Goal: Task Accomplishment & Management: Use online tool/utility

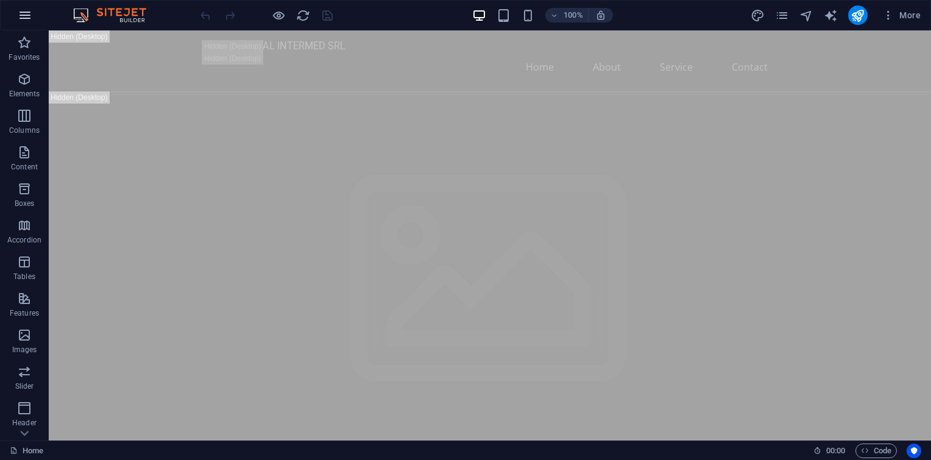
click at [29, 16] on icon "button" at bounding box center [25, 15] width 15 height 15
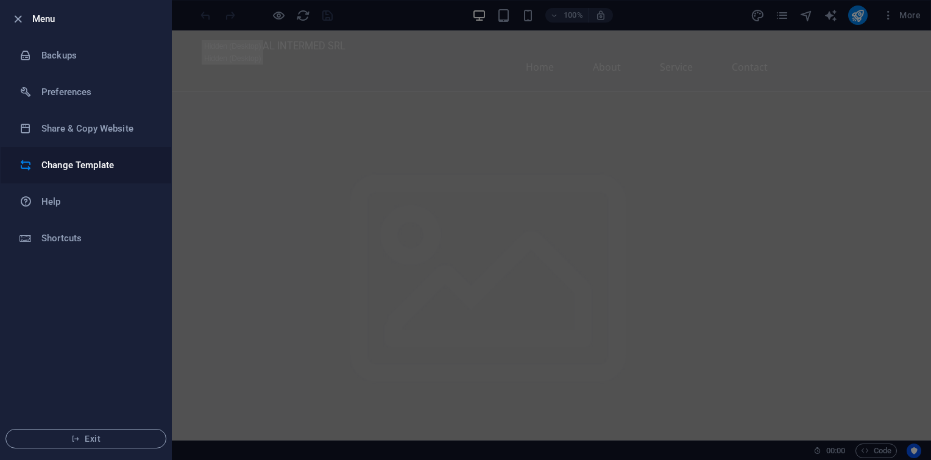
click at [89, 167] on h6 "Change Template" at bounding box center [97, 165] width 113 height 15
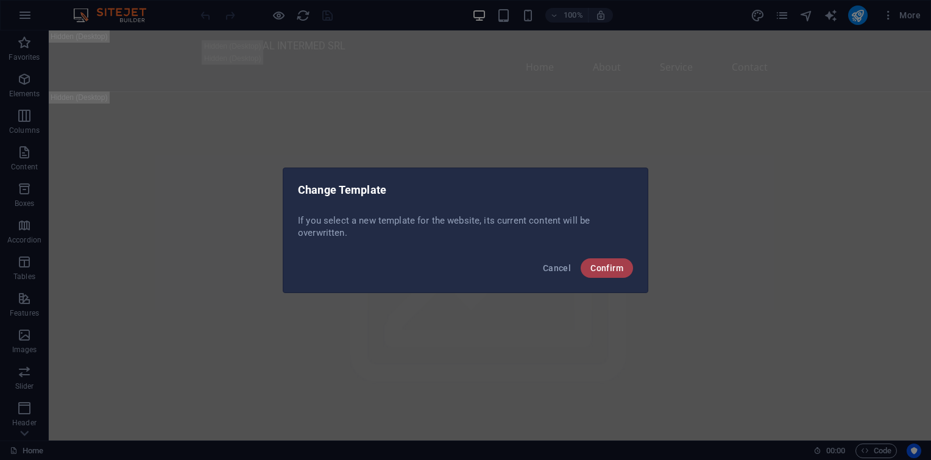
click at [607, 267] on span "Confirm" at bounding box center [606, 268] width 33 height 10
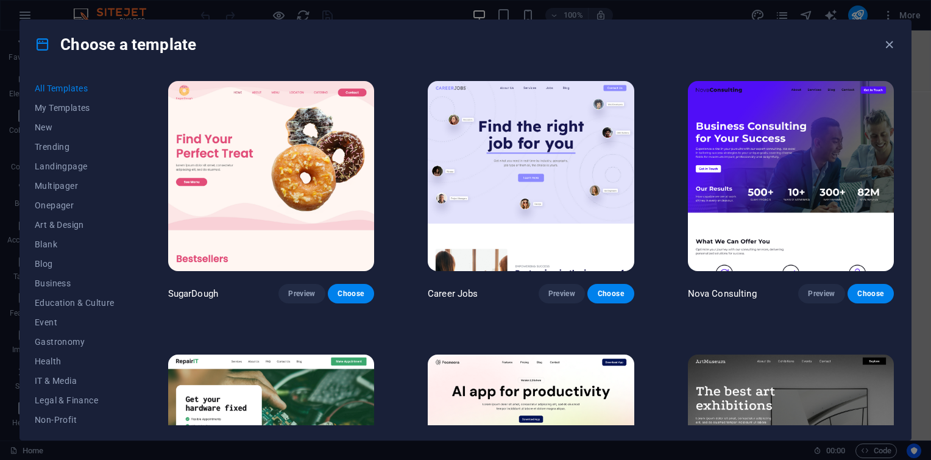
click at [846, 212] on img at bounding box center [791, 176] width 206 height 190
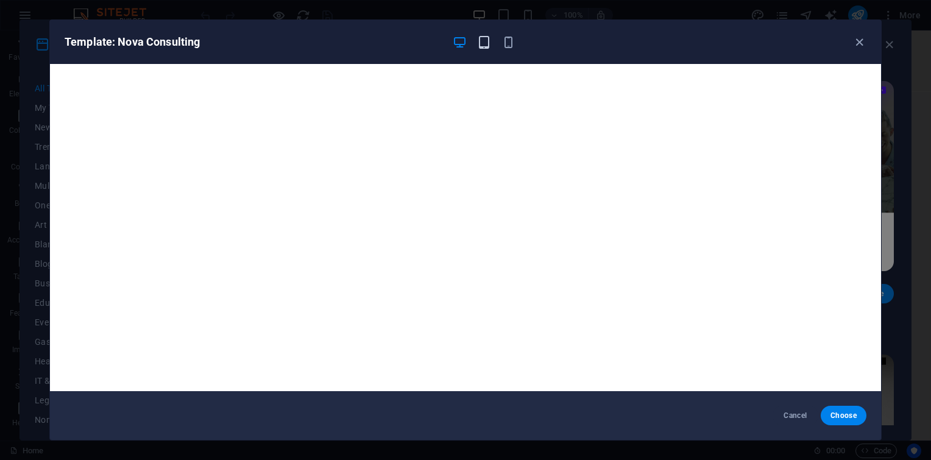
click at [489, 36] on icon "button" at bounding box center [484, 42] width 14 height 14
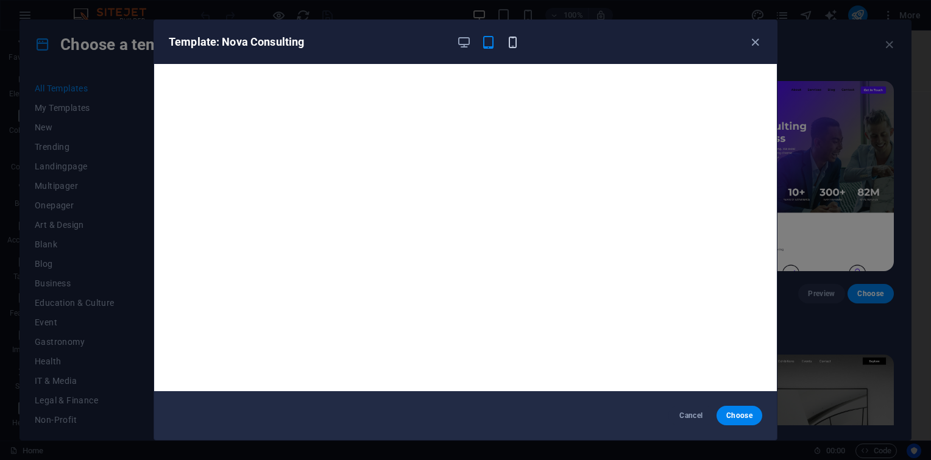
click at [506, 41] on icon "button" at bounding box center [513, 42] width 14 height 14
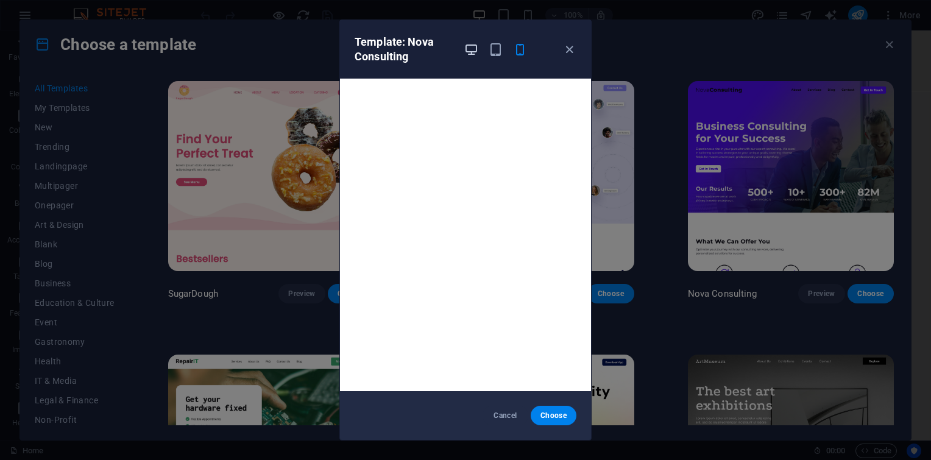
click at [467, 55] on icon "button" at bounding box center [471, 50] width 14 height 14
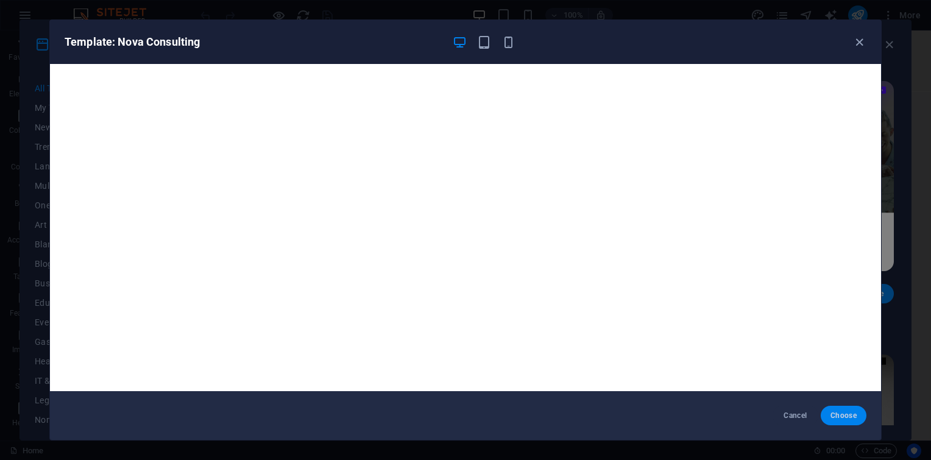
click at [855, 415] on span "Choose" at bounding box center [843, 416] width 26 height 10
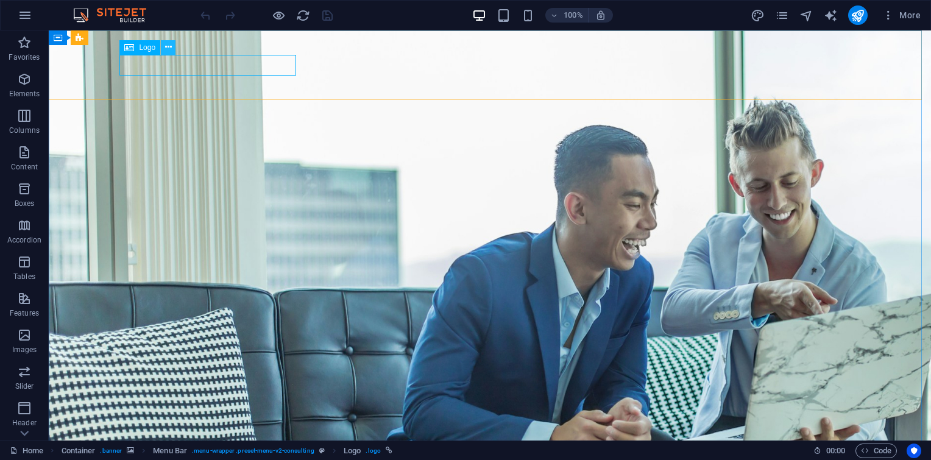
click at [168, 49] on icon at bounding box center [168, 47] width 7 height 13
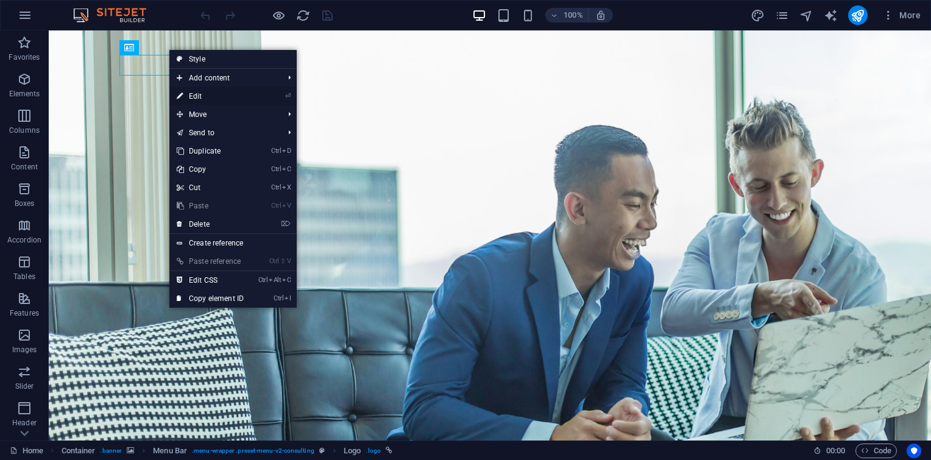
click at [202, 94] on link "⏎ Edit" at bounding box center [210, 96] width 82 height 18
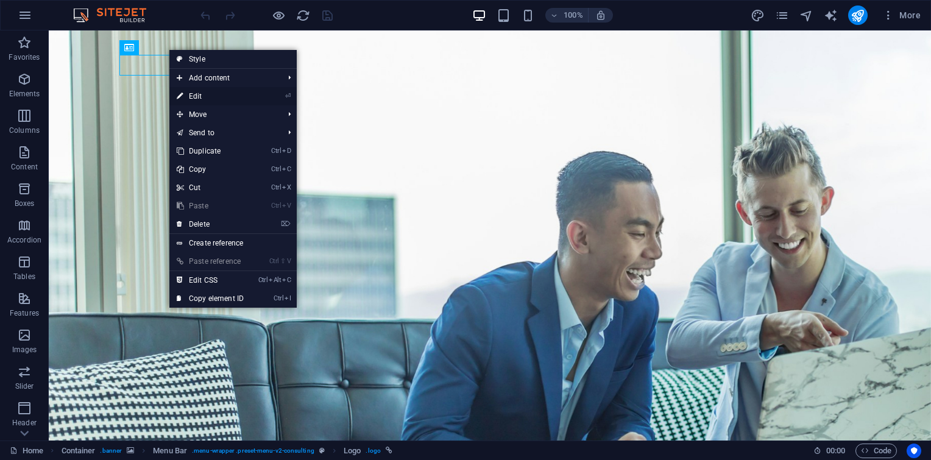
select select "px"
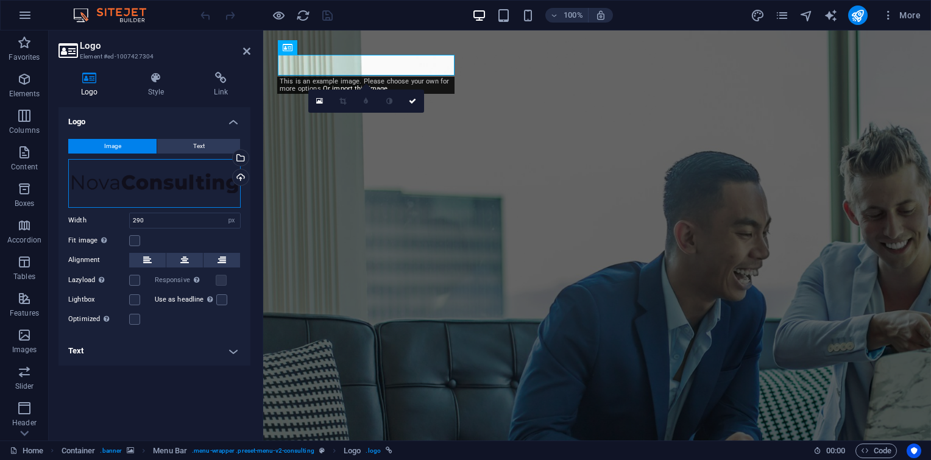
click at [141, 199] on div "Drag files here, click to choose files or select files from Files or our free s…" at bounding box center [154, 183] width 172 height 49
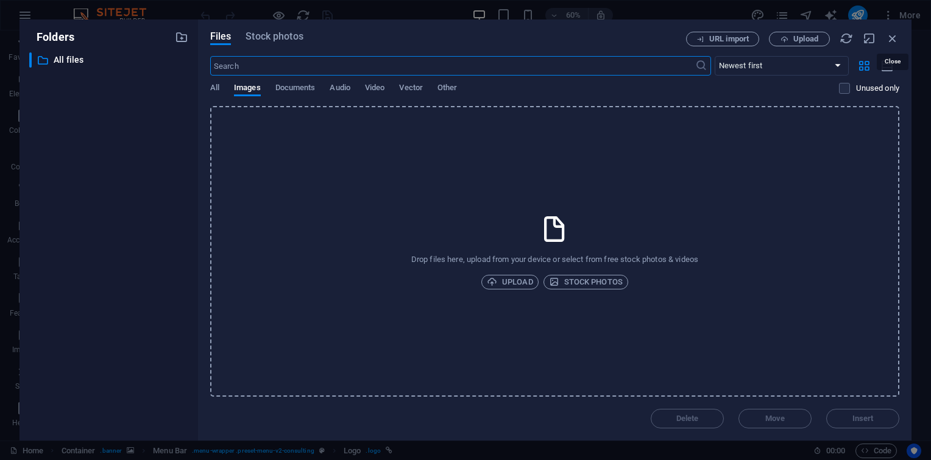
click at [900, 34] on div "Files Stock photos URL import Upload ​ Newest first Oldest first Name (A-Z) Nam…" at bounding box center [554, 229] width 713 height 421
click at [897, 37] on icon "button" at bounding box center [892, 38] width 13 height 13
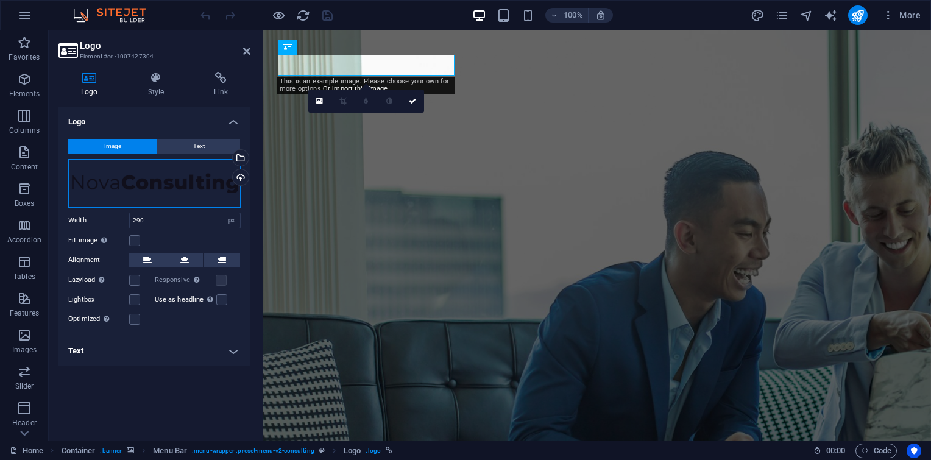
click at [185, 175] on div "Drag files here, click to choose files or select files from Files or our free s…" at bounding box center [154, 183] width 172 height 49
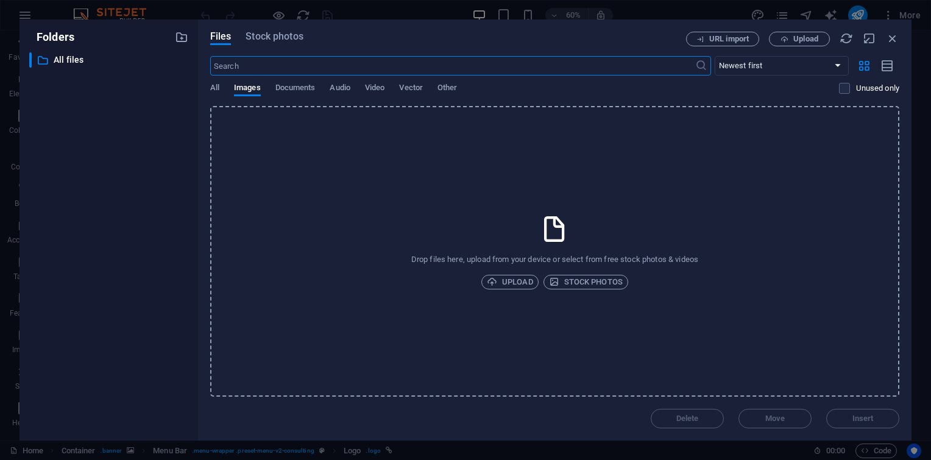
click at [197, 140] on div "Folders ​ All files All files" at bounding box center [108, 229] width 179 height 421
click at [902, 36] on div "Files Stock photos URL import Upload ​ Newest first Oldest first Name (A-Z) Nam…" at bounding box center [554, 229] width 713 height 421
drag, startPoint x: 892, startPoint y: 37, endPoint x: 628, endPoint y: 7, distance: 265.5
click at [892, 37] on icon "button" at bounding box center [892, 38] width 13 height 13
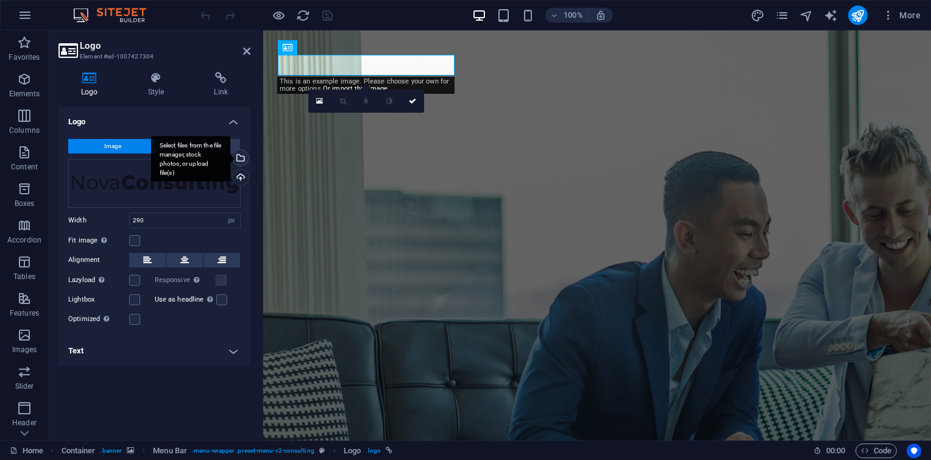
click at [192, 150] on div "Select files from the file manager, stock photos, or upload file(s)" at bounding box center [190, 159] width 79 height 46
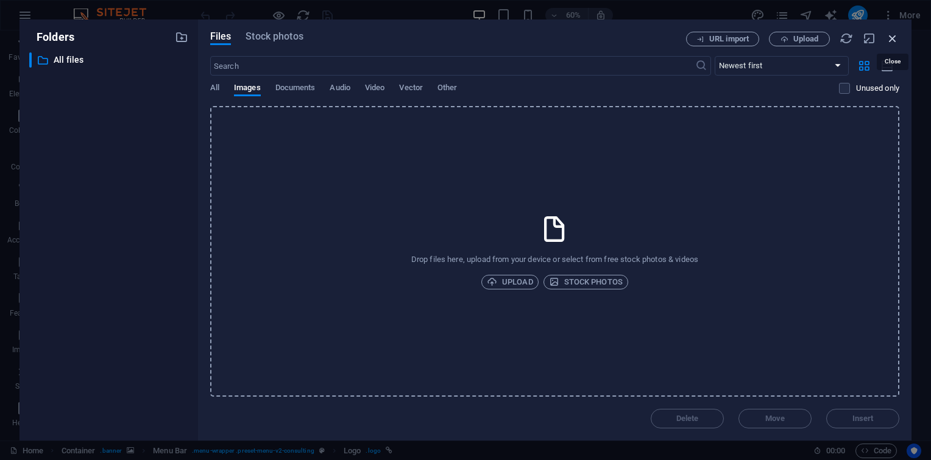
click at [889, 35] on icon "button" at bounding box center [892, 38] width 13 height 13
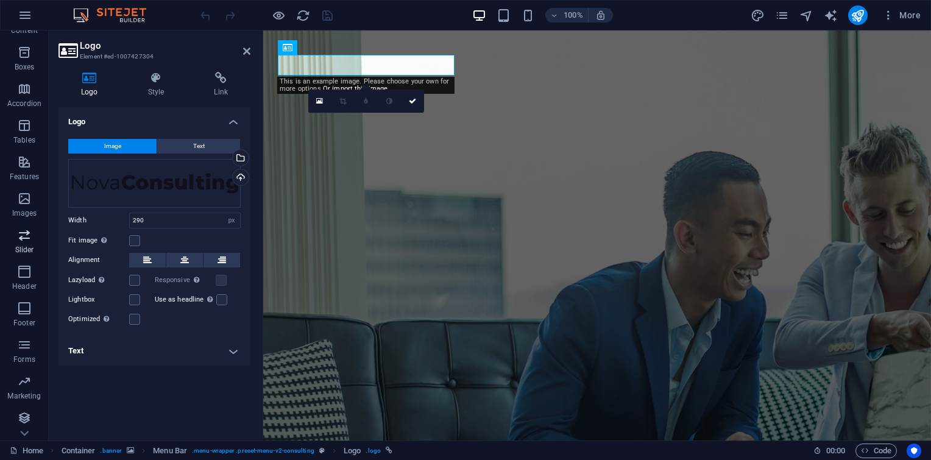
scroll to position [138, 0]
drag, startPoint x: 346, startPoint y: 66, endPoint x: 351, endPoint y: 55, distance: 11.4
click at [370, 48] on icon at bounding box center [369, 47] width 7 height 13
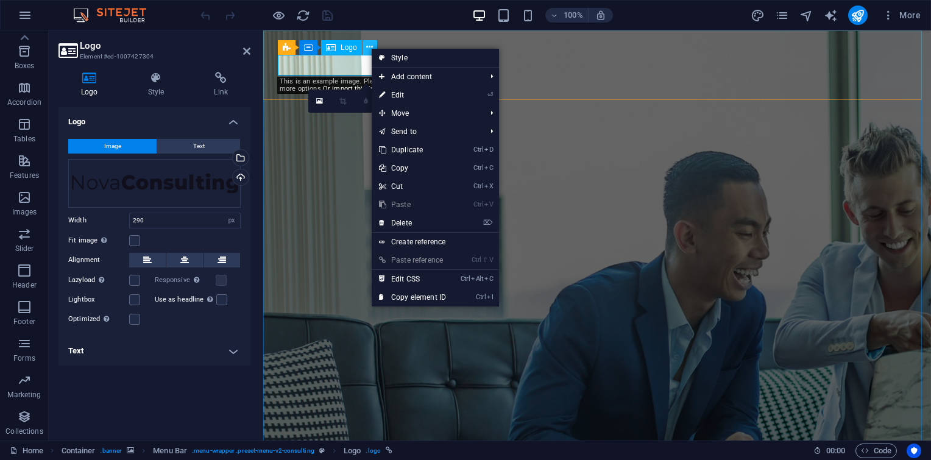
click at [370, 48] on icon at bounding box center [369, 47] width 7 height 13
click at [201, 149] on span "Text" at bounding box center [199, 146] width 12 height 15
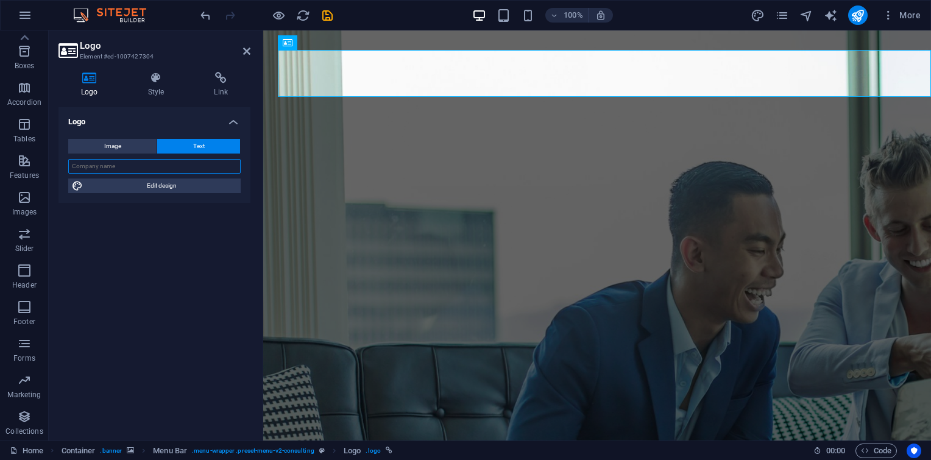
click at [177, 168] on input "text" at bounding box center [154, 166] width 172 height 15
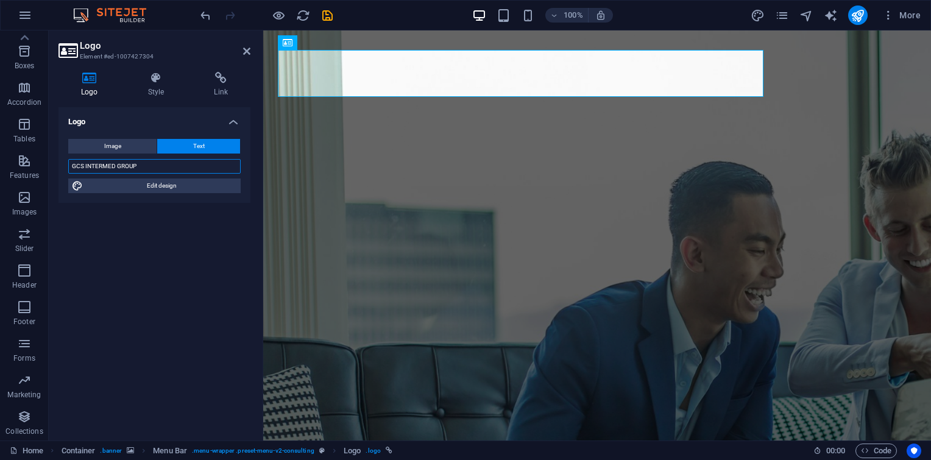
type input "GCS INTERMED GROUP"
click at [194, 221] on div "Logo Image Text Drag files here, click to choose files or select files from Fil…" at bounding box center [154, 269] width 192 height 324
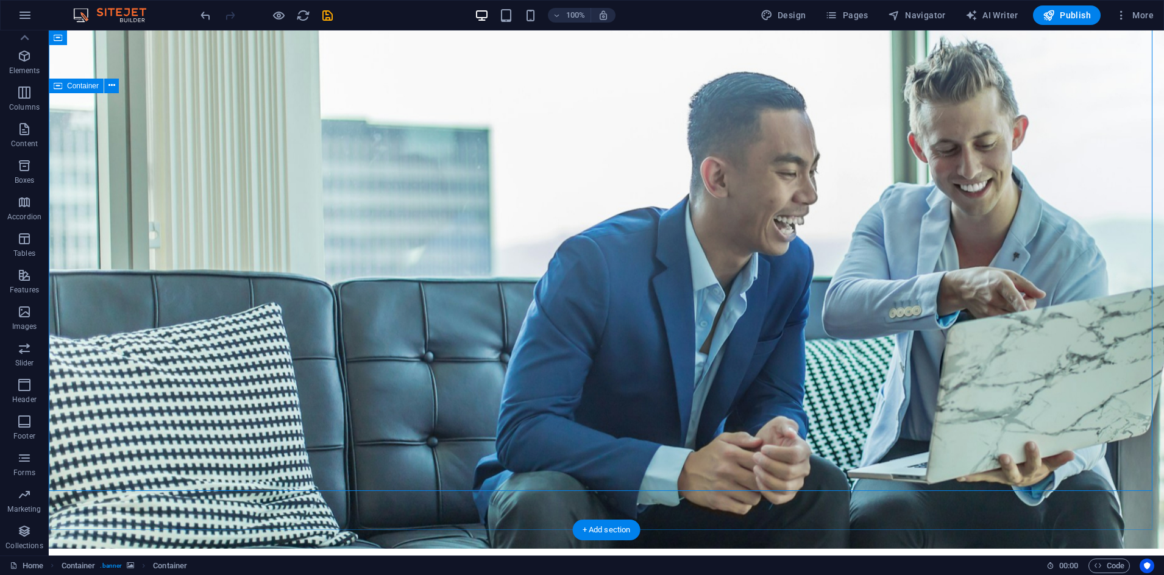
scroll to position [0, 0]
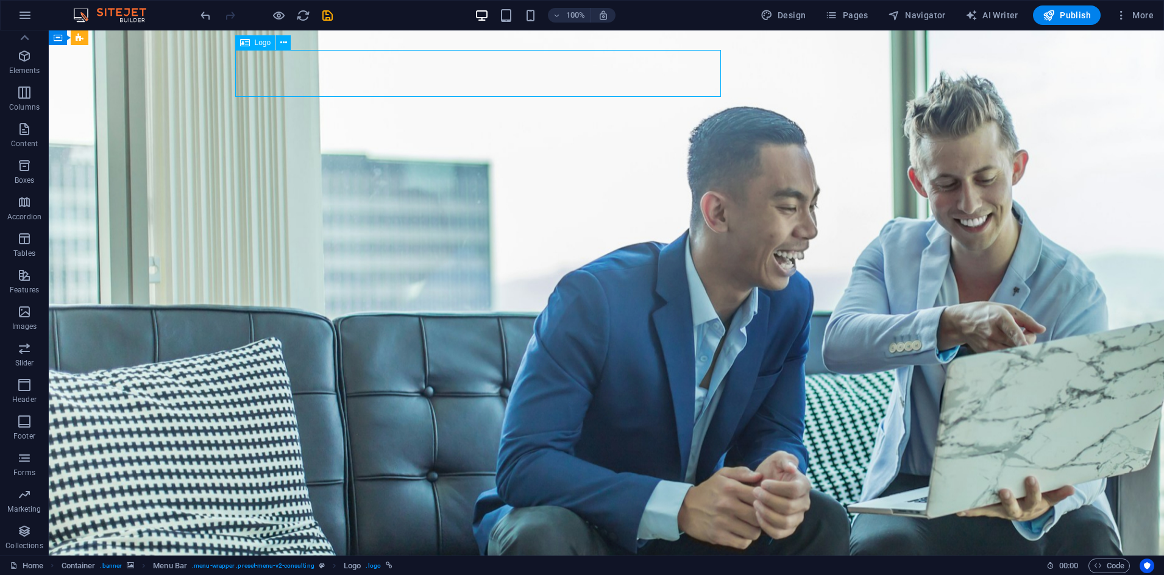
drag, startPoint x: 273, startPoint y: 41, endPoint x: 250, endPoint y: 41, distance: 23.2
click at [250, 41] on div "Logo" at bounding box center [255, 42] width 41 height 15
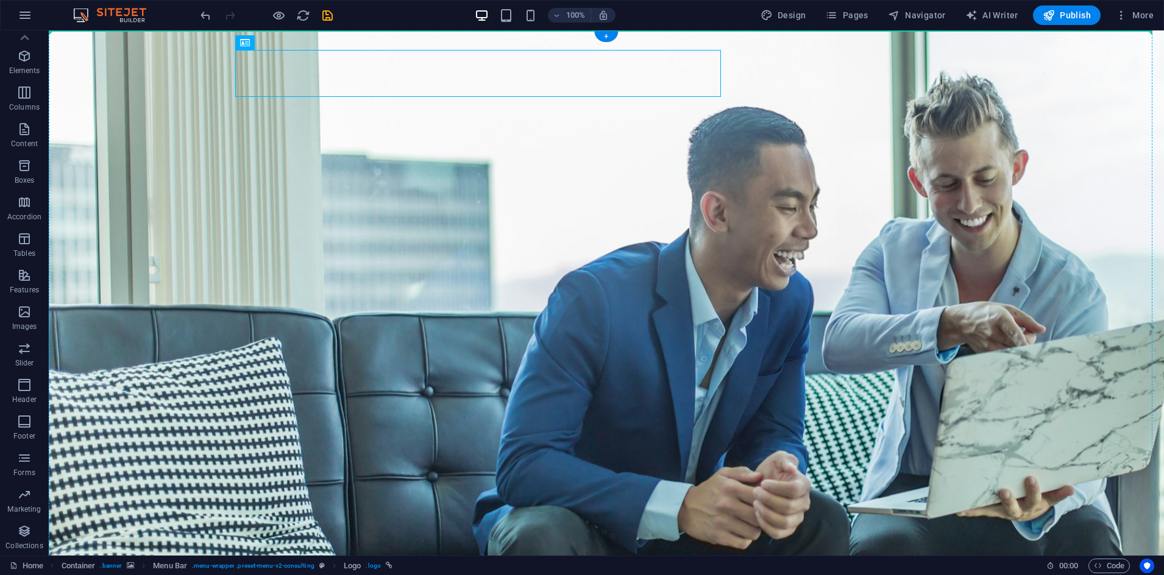
drag, startPoint x: 296, startPoint y: 72, endPoint x: 218, endPoint y: 42, distance: 83.5
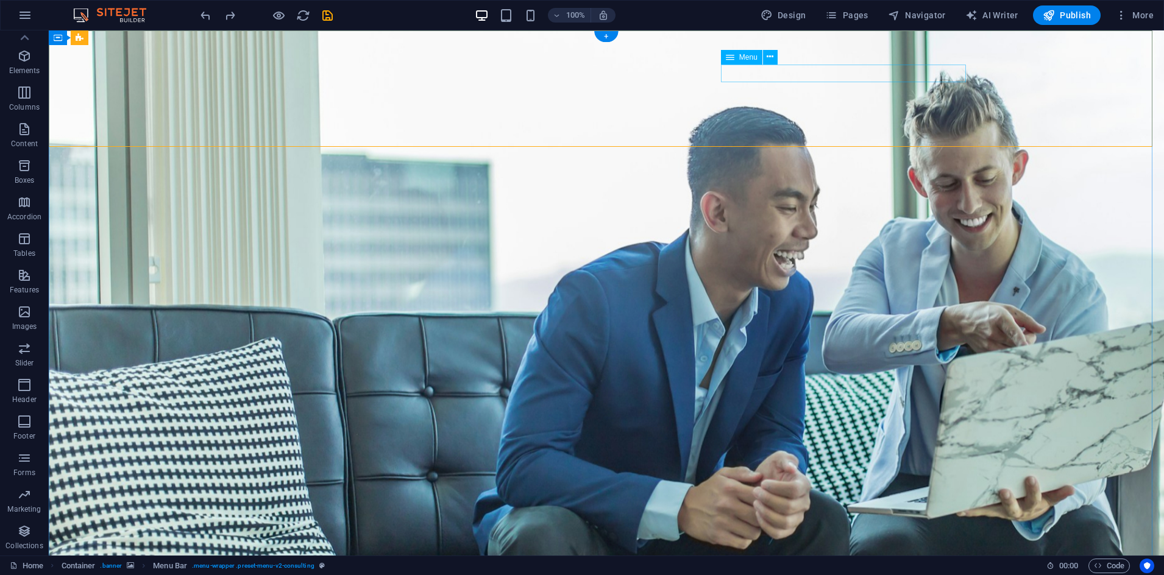
drag, startPoint x: 806, startPoint y: 93, endPoint x: 813, endPoint y: 66, distance: 27.6
drag, startPoint x: 780, startPoint y: 90, endPoint x: 836, endPoint y: 68, distance: 60.4
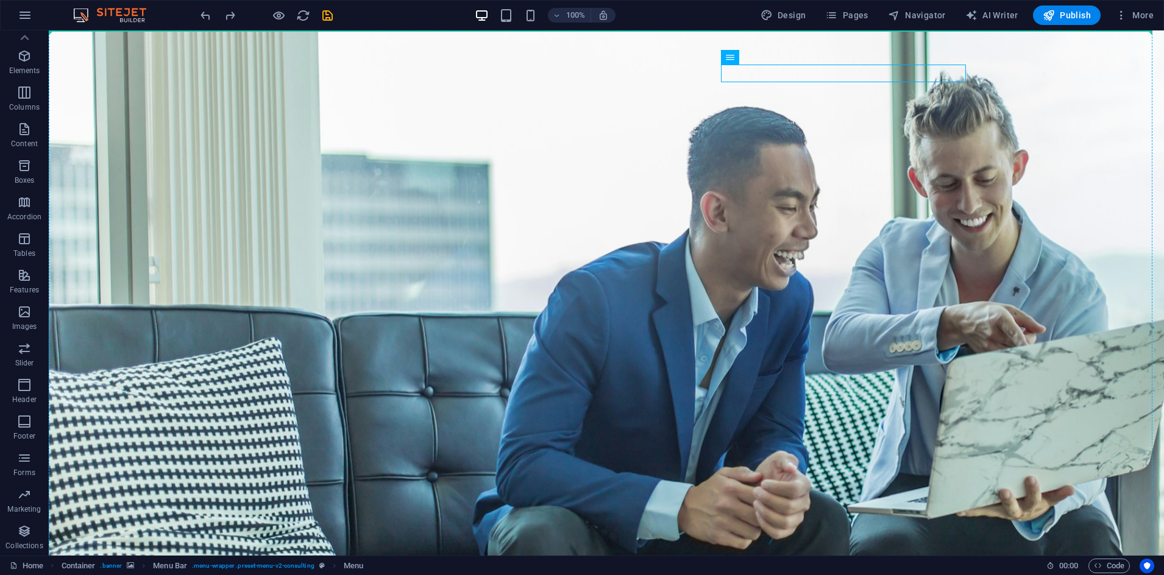
drag, startPoint x: 741, startPoint y: 58, endPoint x: 777, endPoint y: 26, distance: 48.8
click at [777, 30] on section "Favorites Elements Columns Content Boxes Accordion Tables Features Images Slide…" at bounding box center [582, 292] width 1164 height 525
drag, startPoint x: 738, startPoint y: 50, endPoint x: 742, endPoint y: 16, distance: 34.3
click at [742, 30] on section "Favorites Elements Columns Content Boxes Accordion Tables Features Images Slide…" at bounding box center [582, 292] width 1164 height 525
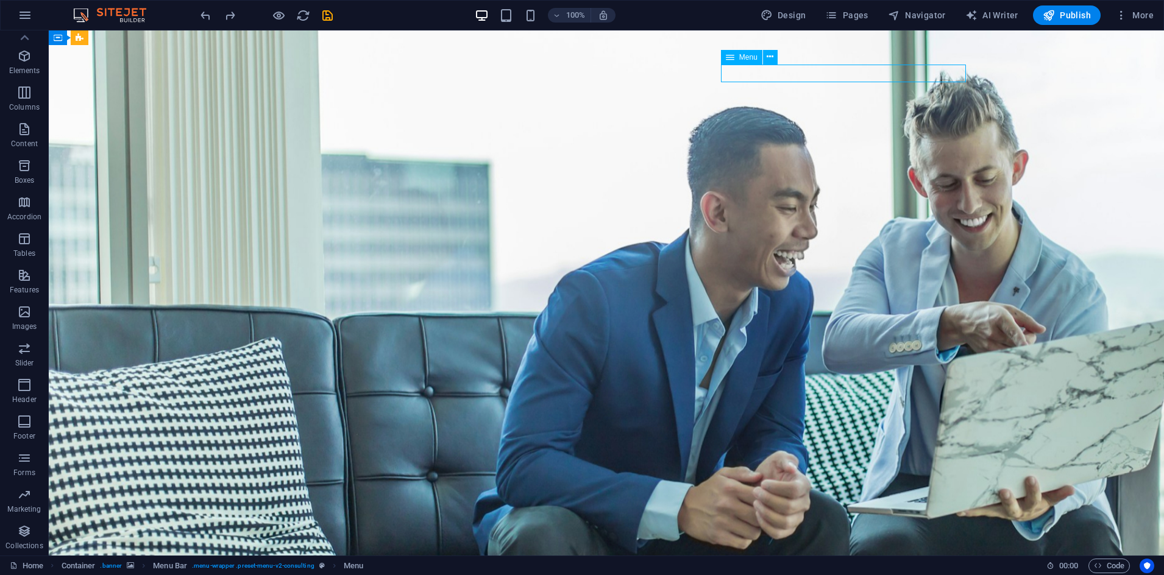
drag, startPoint x: 779, startPoint y: 87, endPoint x: 855, endPoint y: 61, distance: 80.3
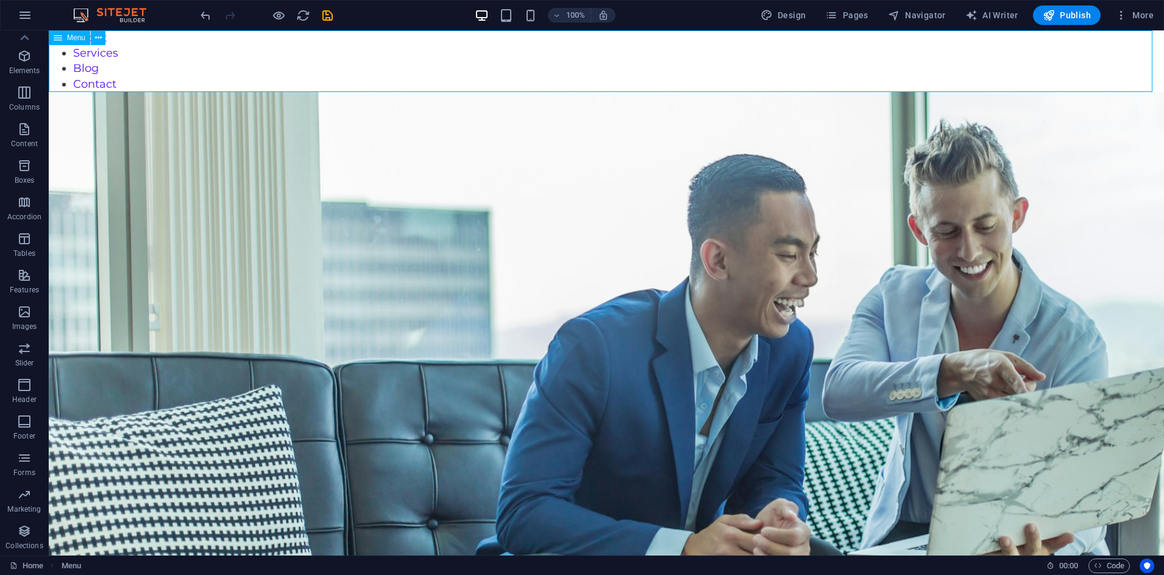
click at [56, 32] on icon at bounding box center [58, 37] width 9 height 15
click at [56, 41] on icon at bounding box center [58, 37] width 9 height 15
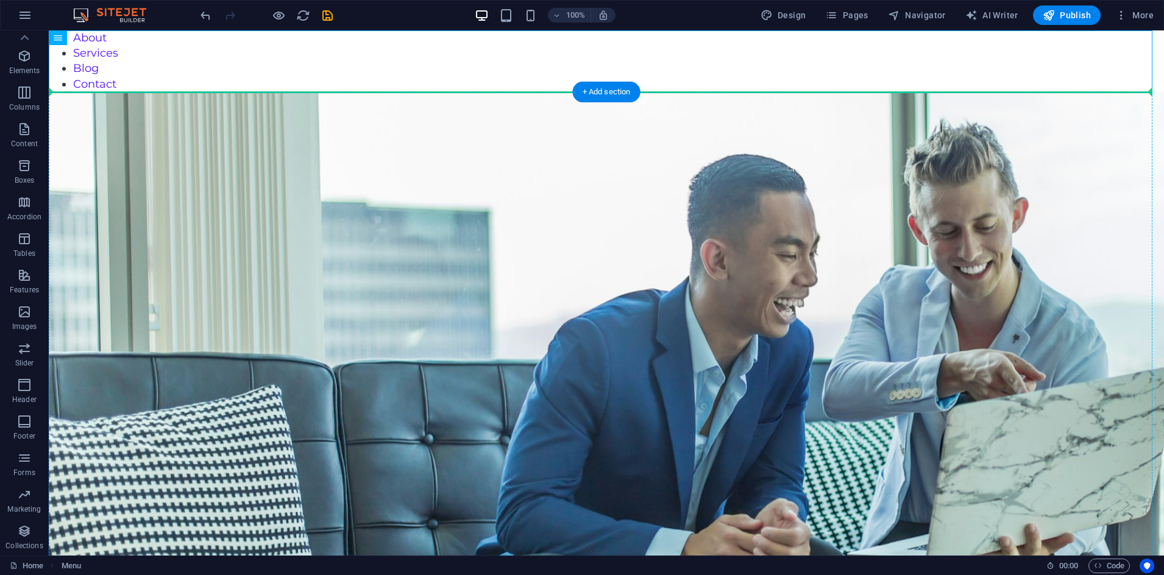
drag, startPoint x: 117, startPoint y: 69, endPoint x: 873, endPoint y: 141, distance: 759.5
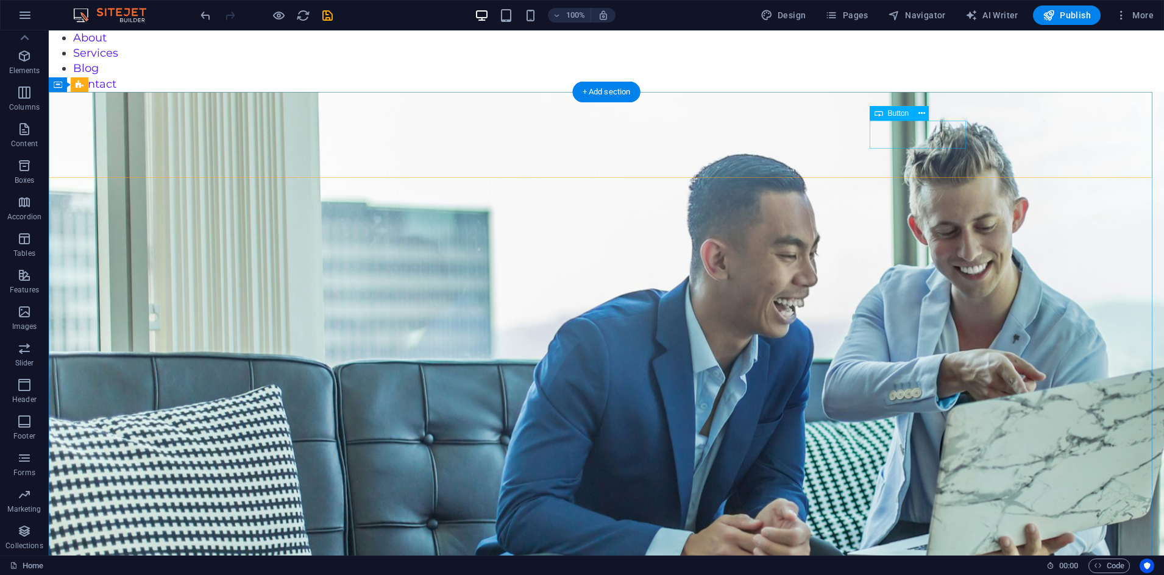
click at [916, 115] on button at bounding box center [921, 113] width 15 height 15
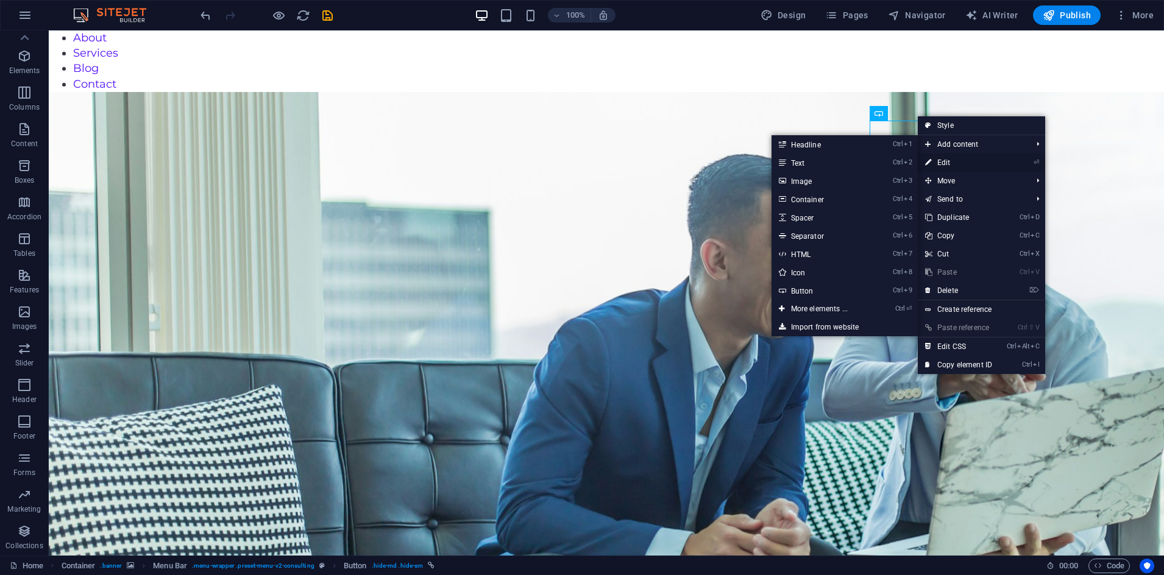
click at [930, 164] on link "⏎ Edit" at bounding box center [959, 163] width 82 height 18
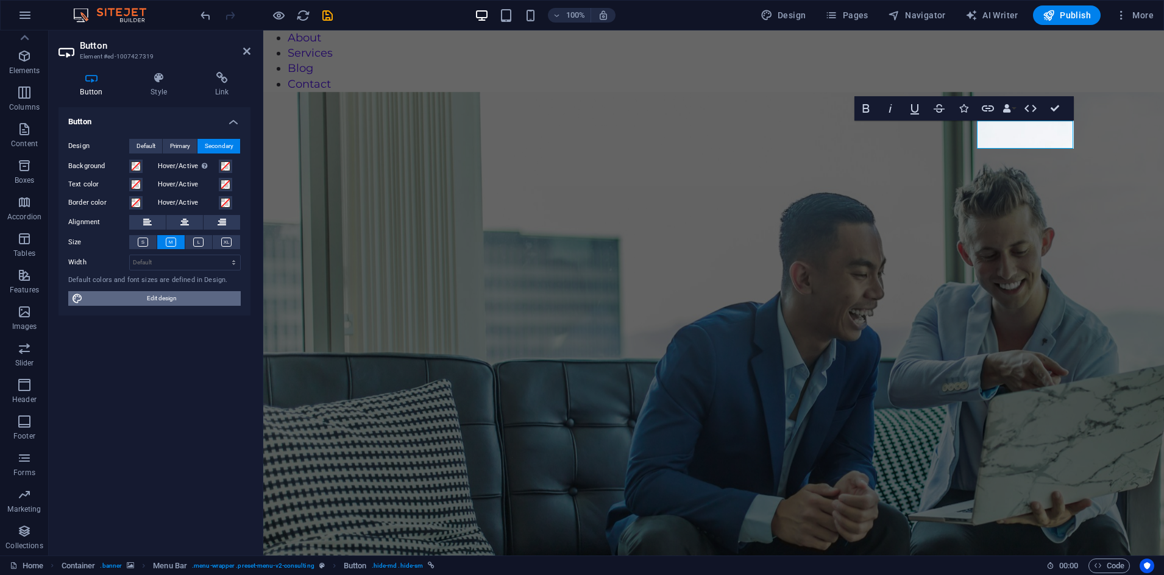
click at [131, 298] on span "Edit design" at bounding box center [162, 298] width 150 height 15
select select "700"
select select "px"
select select "700"
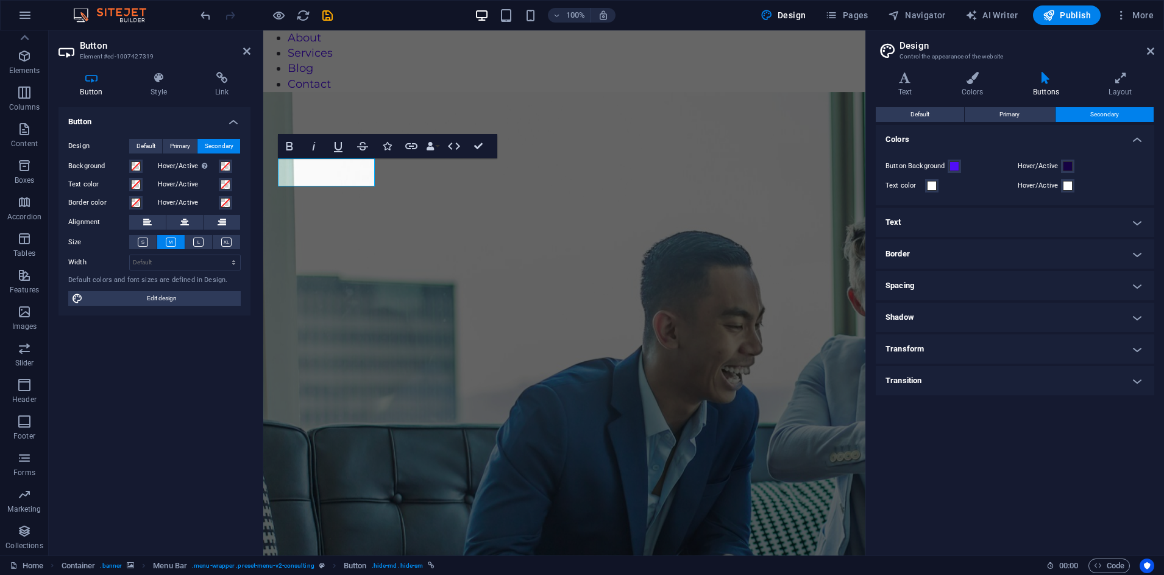
click at [930, 217] on h4 "Text" at bounding box center [1014, 222] width 278 height 29
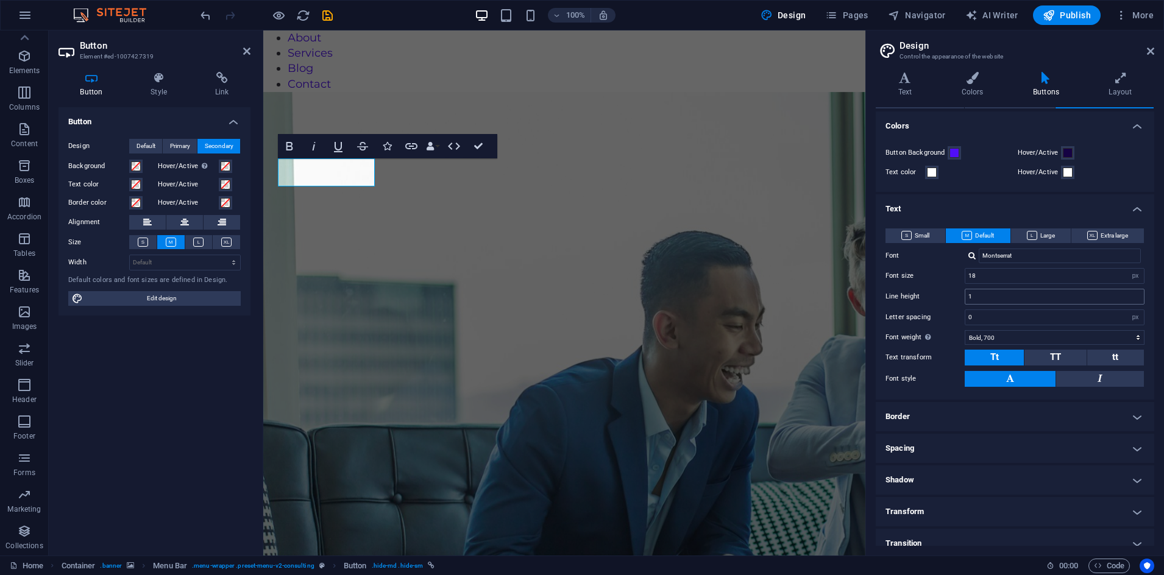
scroll to position [26, 0]
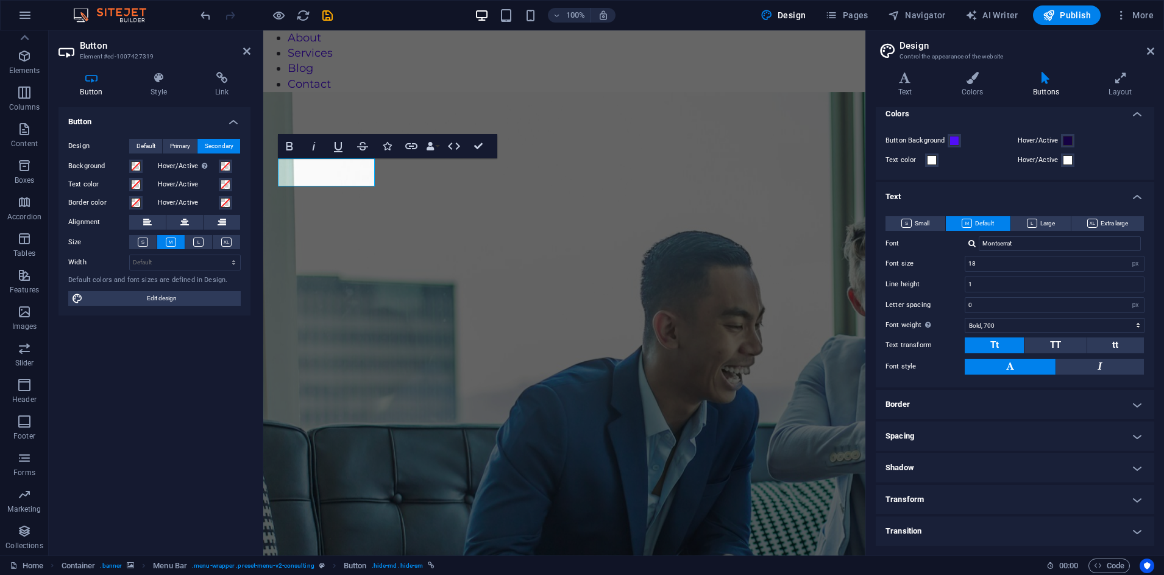
click at [930, 50] on aside "Design Control the appearance of the website Variants Text Colors Buttons Layou…" at bounding box center [1014, 292] width 299 height 525
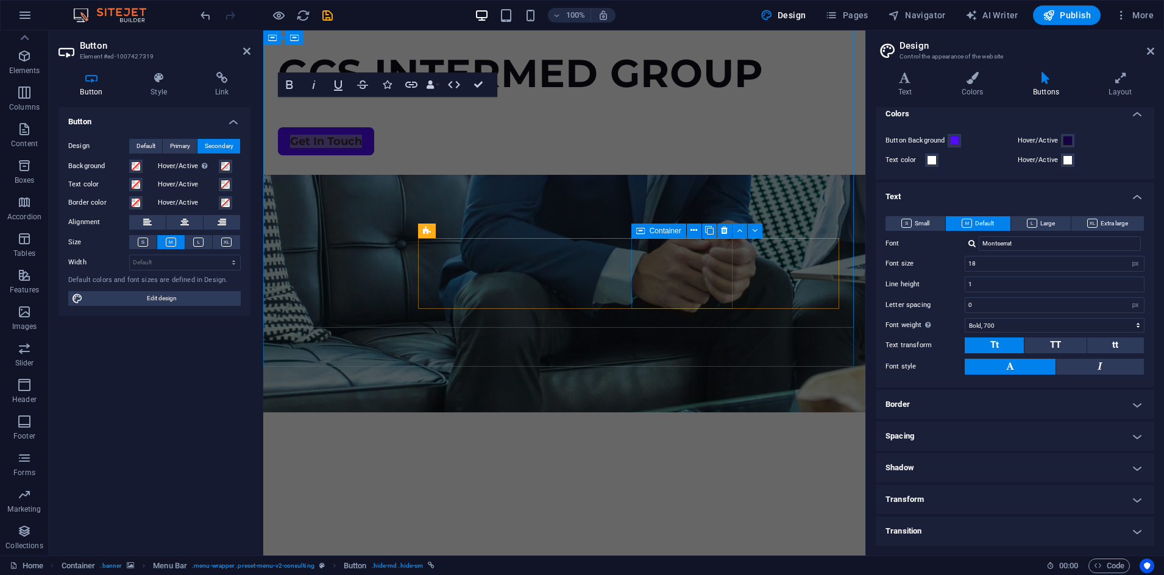
scroll to position [381, 0]
